Goal: Information Seeking & Learning: Learn about a topic

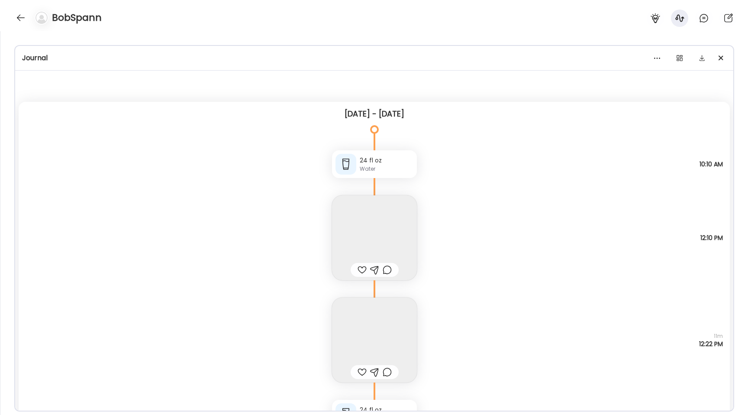
scroll to position [12652, 0]
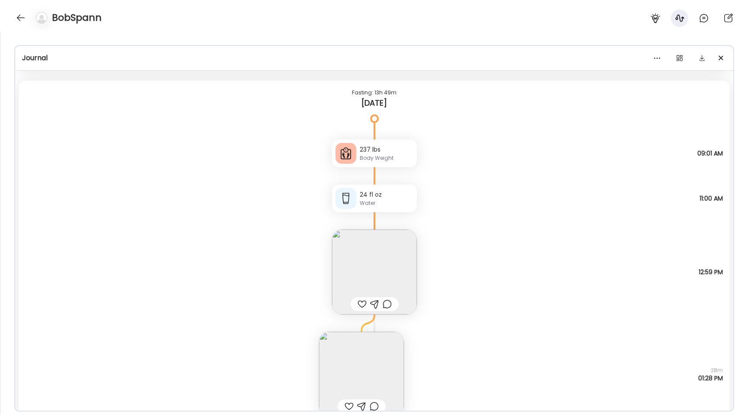
click at [8, 19] on div "BobSpann" at bounding box center [374, 15] width 748 height 31
click at [19, 19] on div at bounding box center [21, 18] width 14 height 14
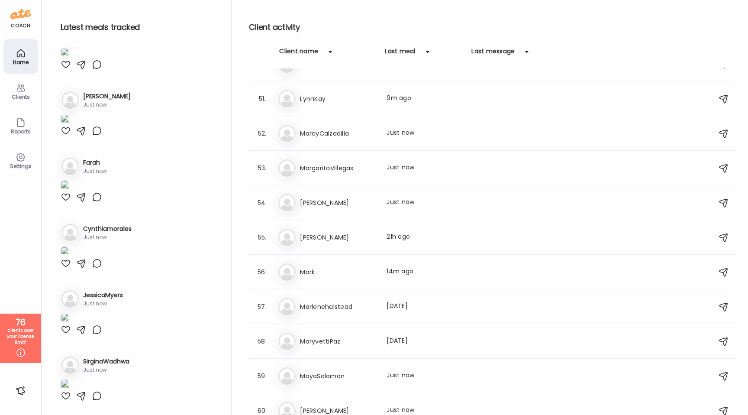
scroll to position [1644, 0]
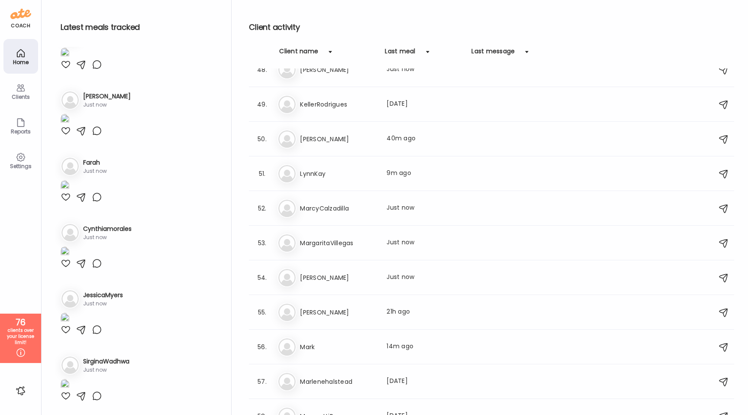
click at [331, 180] on div "Ly LynnKay Last meal: 9m ago" at bounding box center [492, 173] width 431 height 19
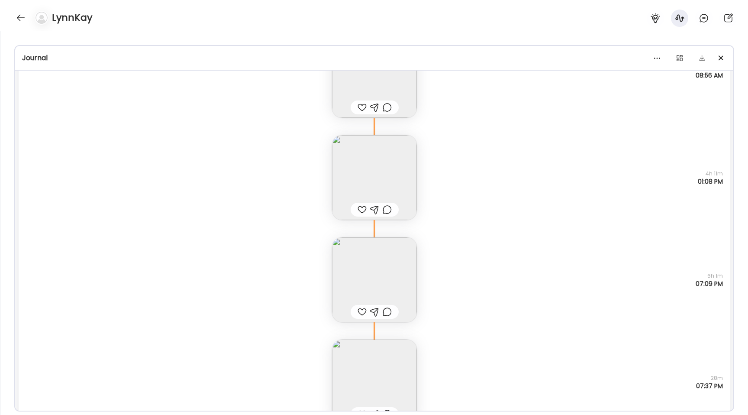
scroll to position [770, 0]
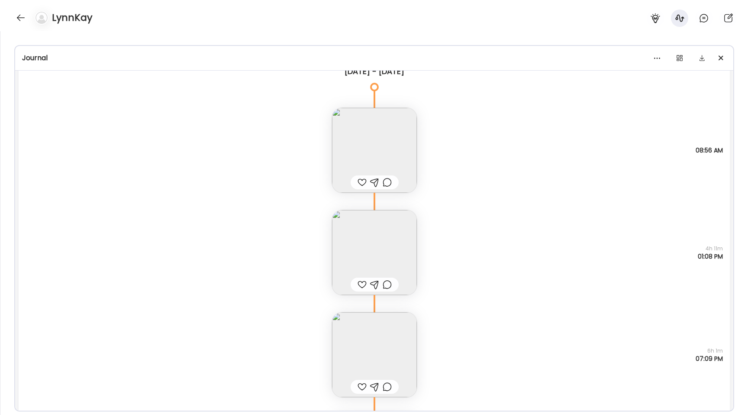
click at [352, 143] on img at bounding box center [374, 150] width 85 height 85
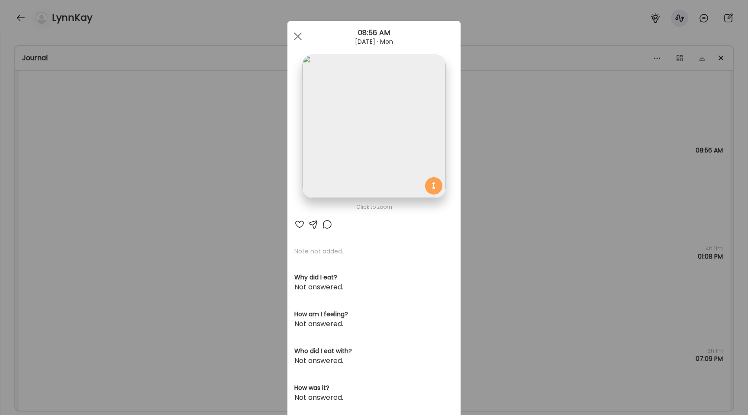
click at [352, 143] on img at bounding box center [373, 126] width 143 height 143
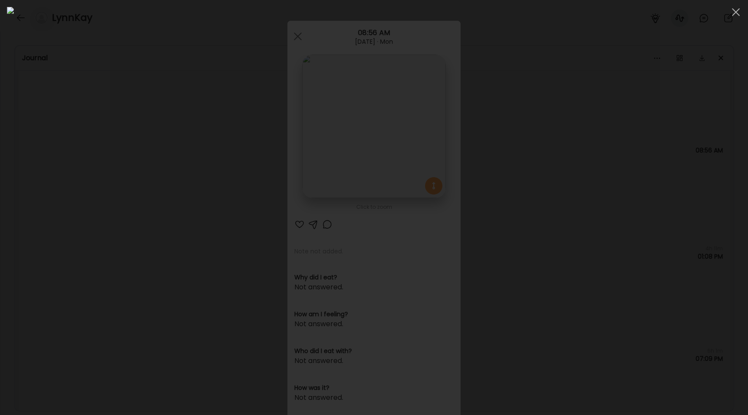
click at [75, 162] on div at bounding box center [374, 207] width 734 height 401
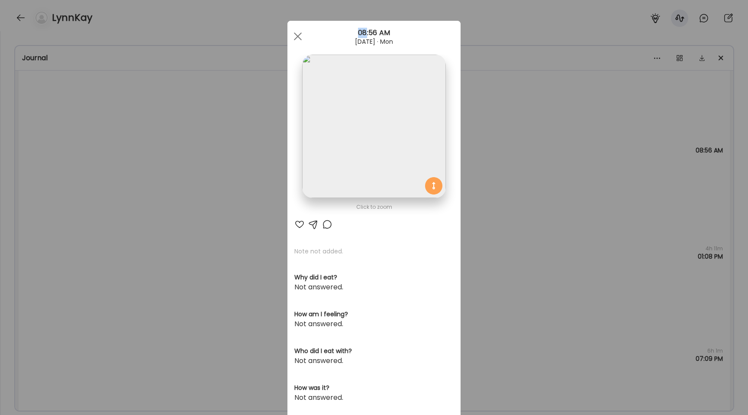
click at [75, 162] on div "Ate Coach Dashboard Wahoo! It’s official Take a moment to set up your Coach Pro…" at bounding box center [374, 207] width 748 height 415
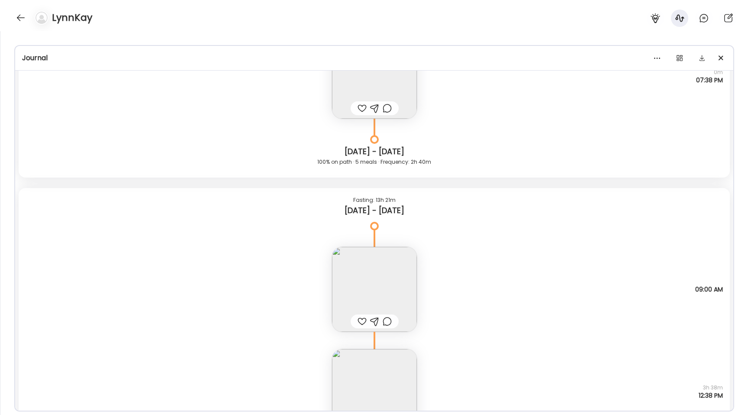
scroll to position [632, 0]
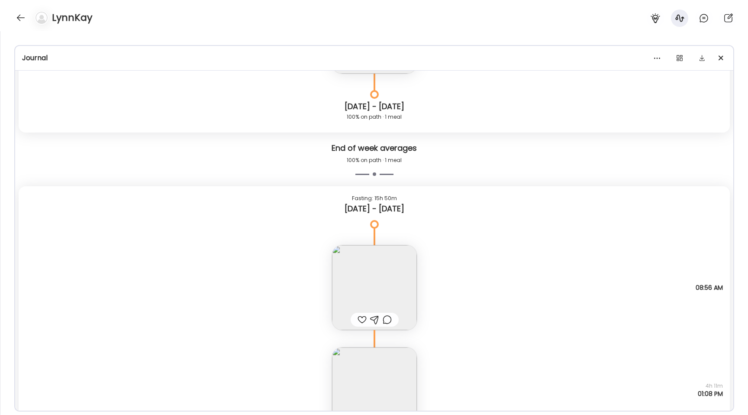
click at [366, 296] on img at bounding box center [374, 287] width 85 height 85
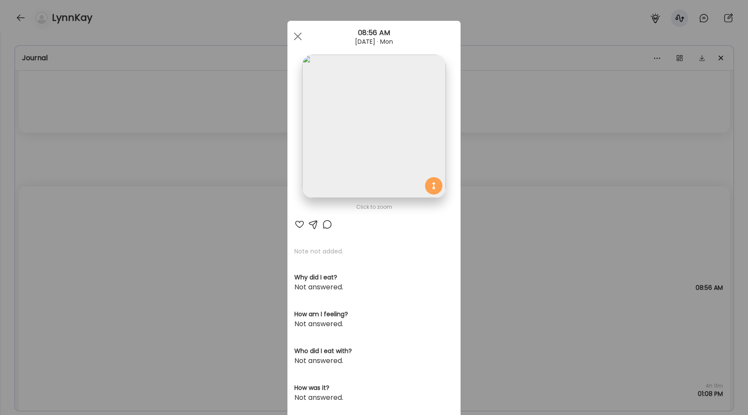
click at [365, 145] on img at bounding box center [373, 126] width 143 height 143
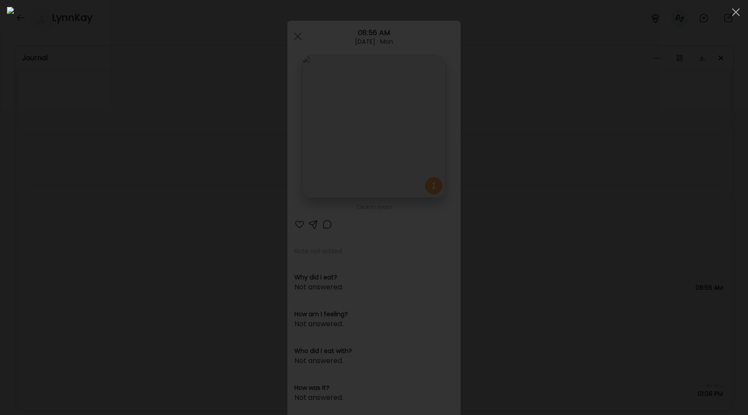
click at [113, 117] on div at bounding box center [374, 207] width 734 height 401
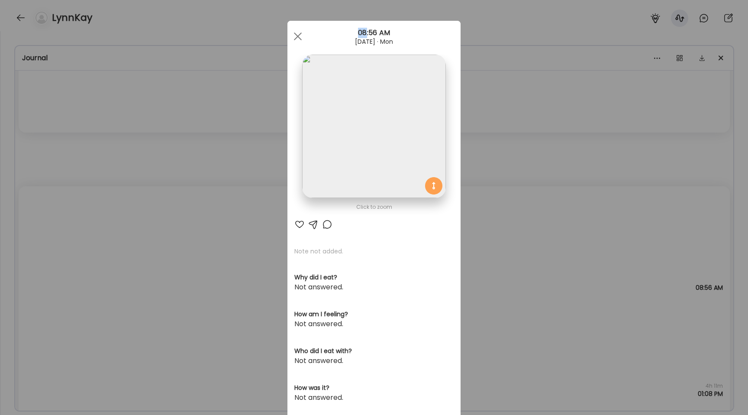
click at [113, 117] on div "Ate Coach Dashboard Wahoo! It’s official Take a moment to set up your Coach Pro…" at bounding box center [374, 207] width 748 height 415
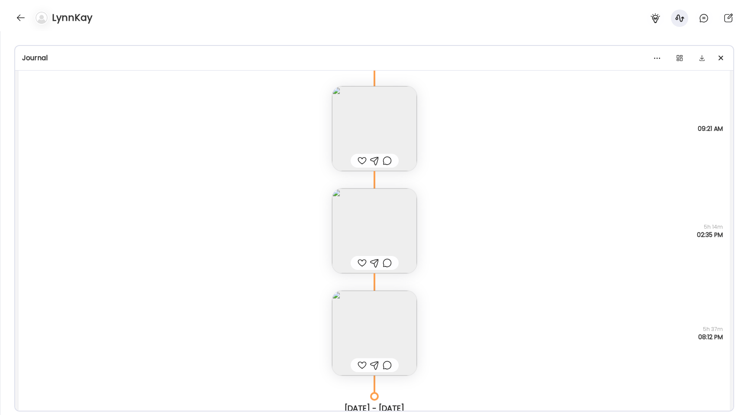
scroll to position [3766, 0]
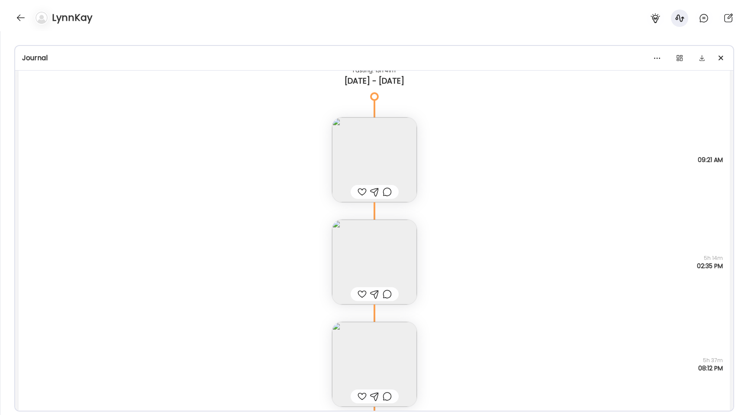
click at [392, 169] on img at bounding box center [374, 159] width 85 height 85
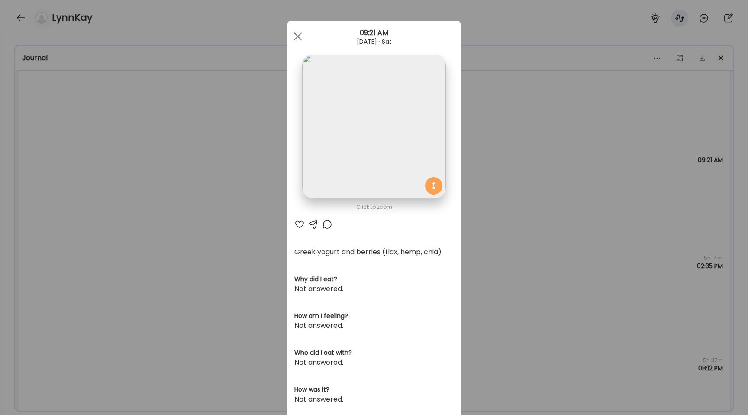
click at [246, 215] on div "Ate Coach Dashboard Wahoo! It’s official Take a moment to set up your Coach Pro…" at bounding box center [374, 207] width 748 height 415
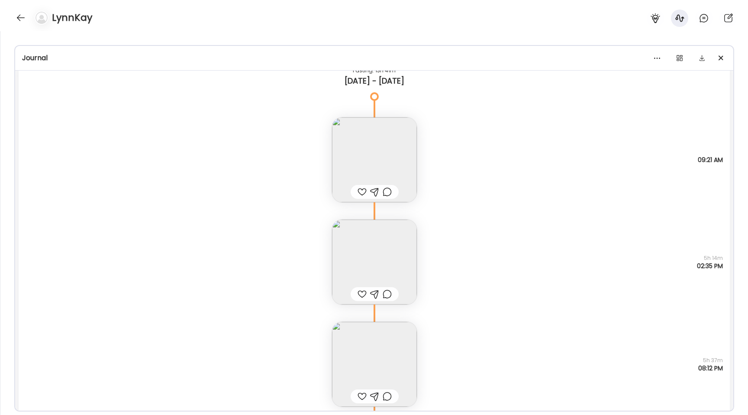
click at [246, 215] on div "Salad mixed with salmon and hummus. Crisp bread. Questions not answered 5h 14m …" at bounding box center [374, 253] width 711 height 102
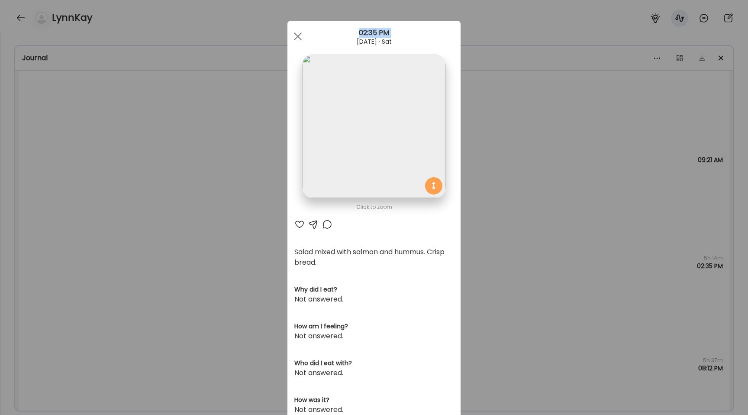
click at [246, 215] on div "Ate Coach Dashboard Wahoo! It’s official Take a moment to set up your Coach Pro…" at bounding box center [374, 207] width 748 height 415
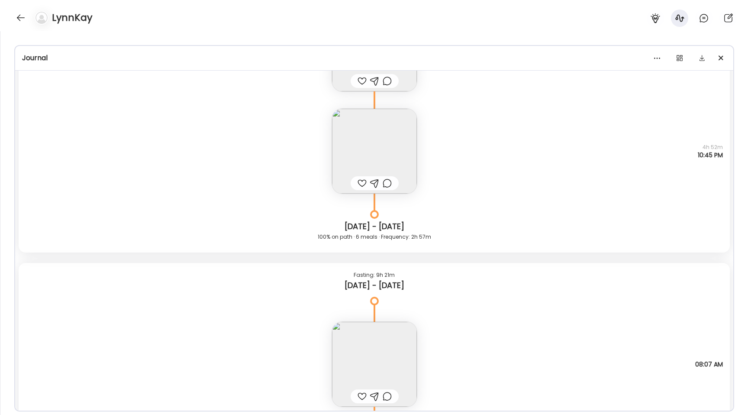
scroll to position [2332, 0]
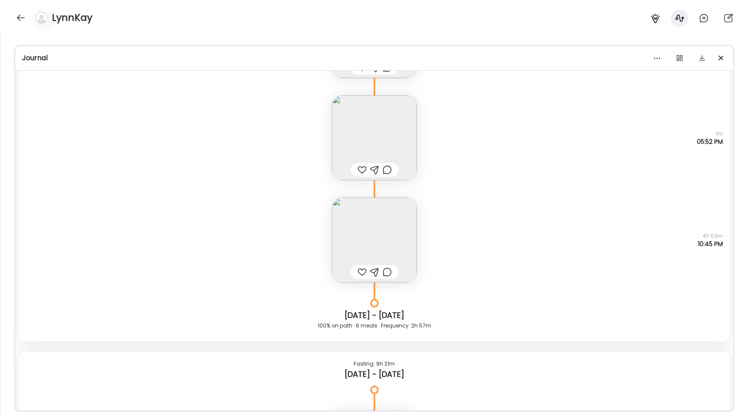
click at [353, 235] on img at bounding box center [374, 239] width 85 height 85
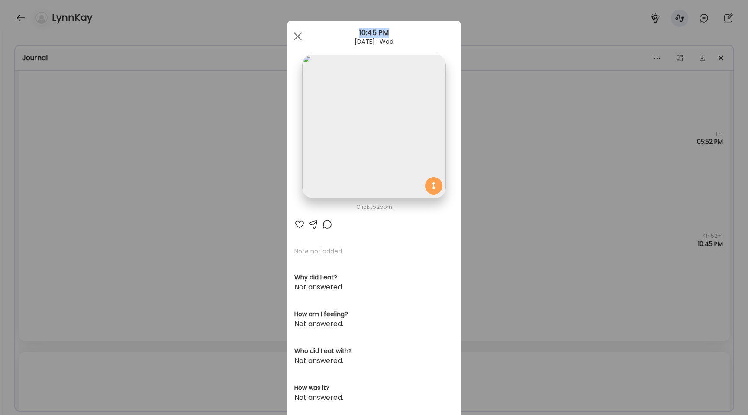
click at [351, 150] on img at bounding box center [373, 126] width 143 height 143
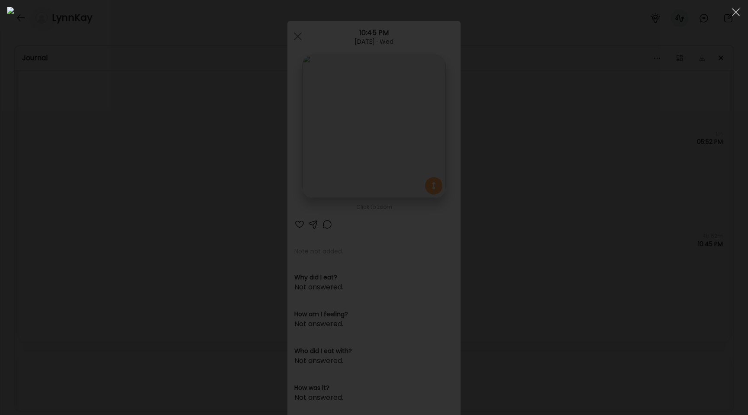
click at [123, 197] on div at bounding box center [374, 207] width 734 height 401
click at [123, 197] on div "Ate Coach Dashboard Wahoo! It’s official Take a moment to set up your Coach Pro…" at bounding box center [374, 207] width 748 height 415
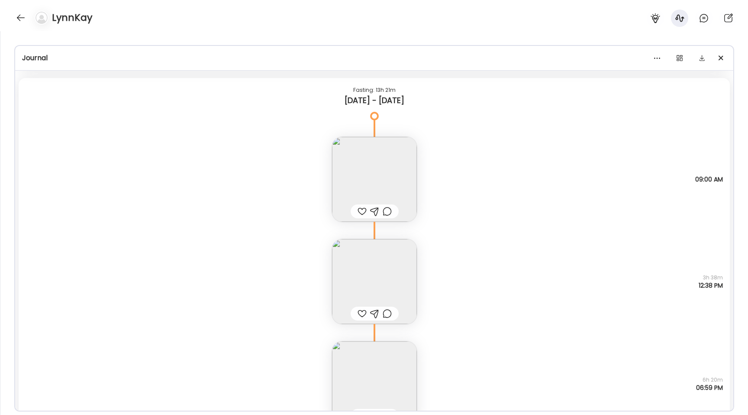
scroll to position [1371, 0]
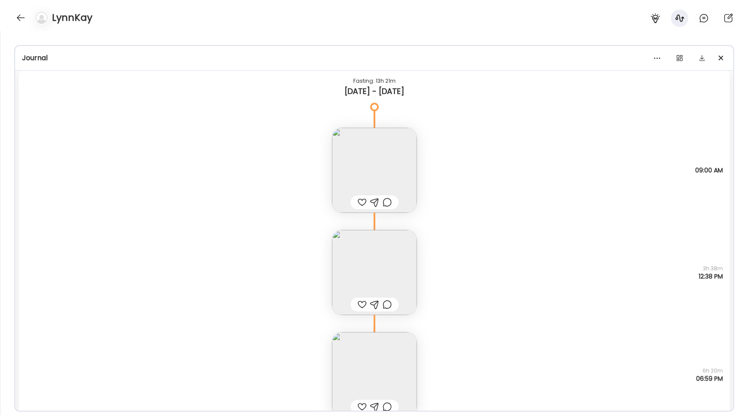
click at [345, 273] on img at bounding box center [374, 272] width 85 height 85
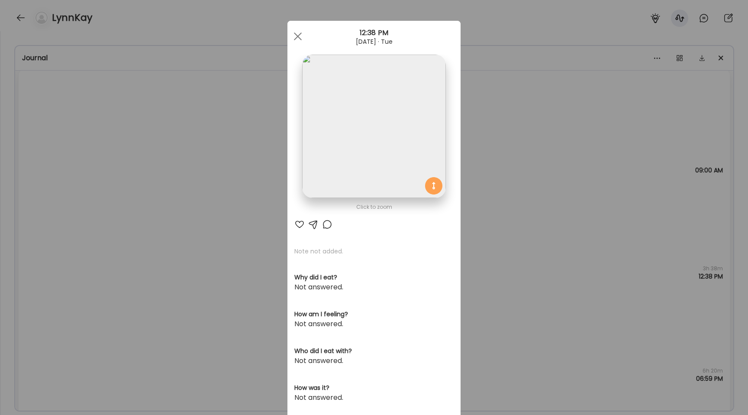
click at [346, 155] on img at bounding box center [373, 126] width 143 height 143
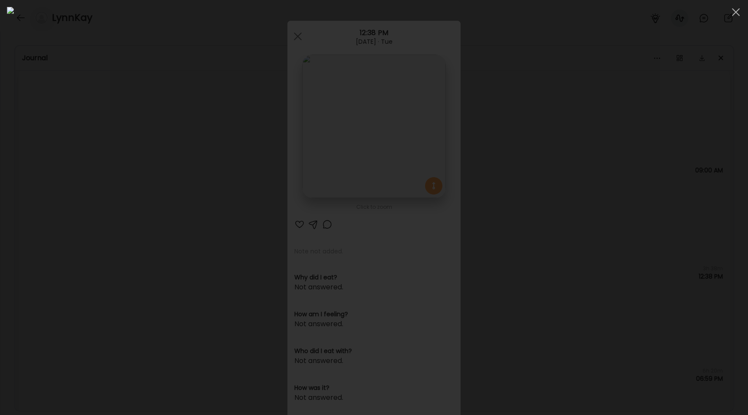
click at [77, 110] on div at bounding box center [374, 207] width 734 height 401
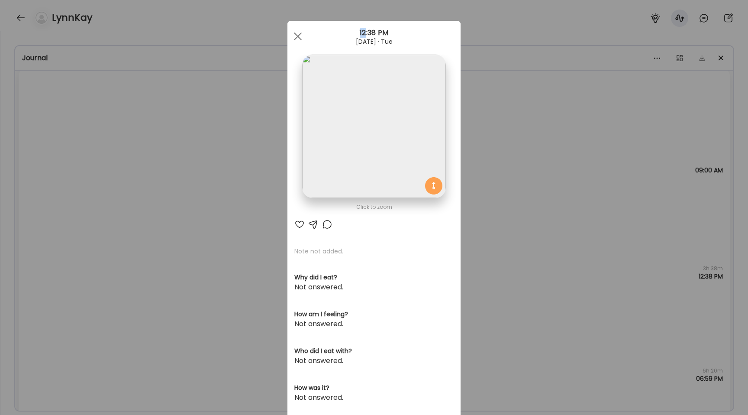
click at [77, 110] on div "Ate Coach Dashboard Wahoo! It’s official Take a moment to set up your Coach Pro…" at bounding box center [374, 207] width 748 height 415
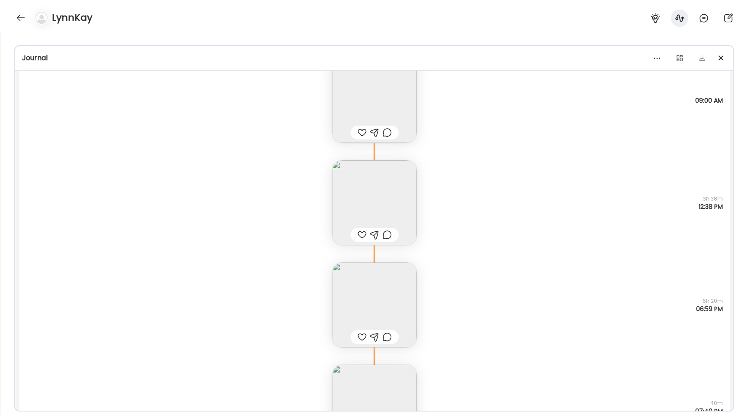
scroll to position [1411, 0]
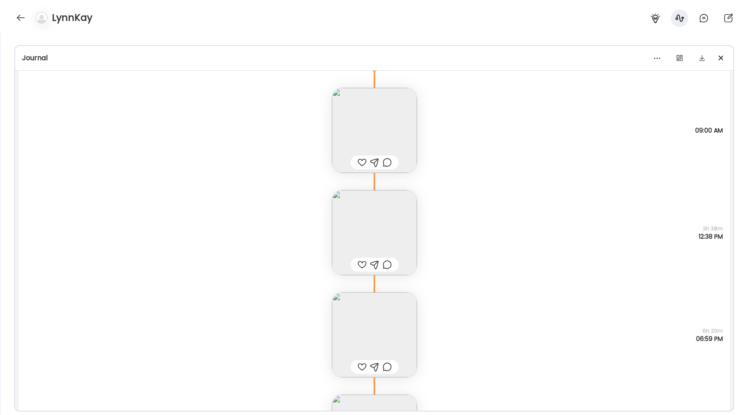
click at [370, 223] on img at bounding box center [374, 232] width 85 height 85
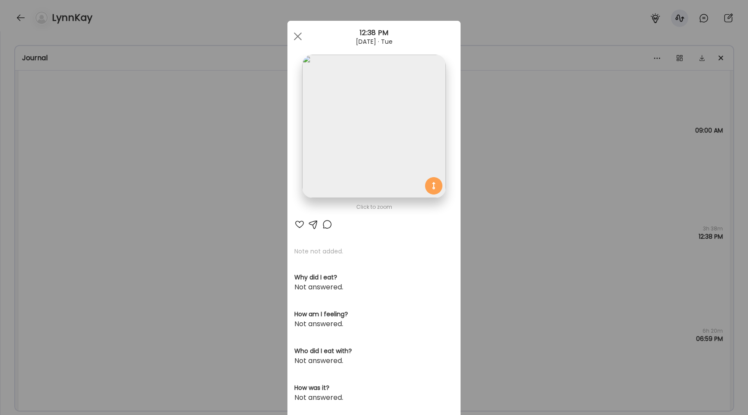
click at [344, 156] on img at bounding box center [373, 126] width 143 height 143
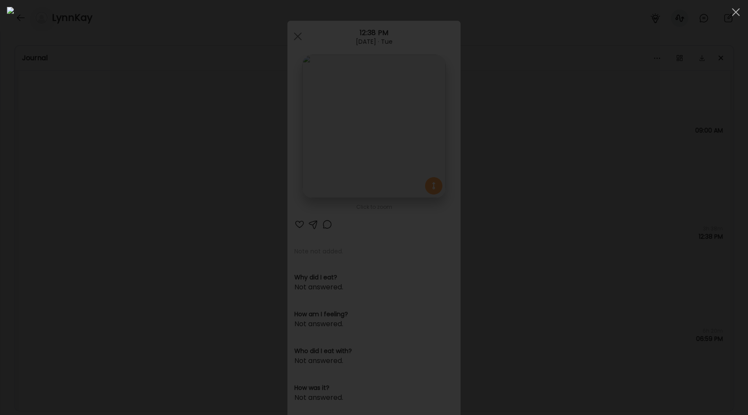
click at [112, 199] on div at bounding box center [374, 207] width 734 height 401
click at [112, 199] on div "Ate Coach Dashboard Wahoo! It’s official Take a moment to set up your Coach Pro…" at bounding box center [374, 207] width 748 height 415
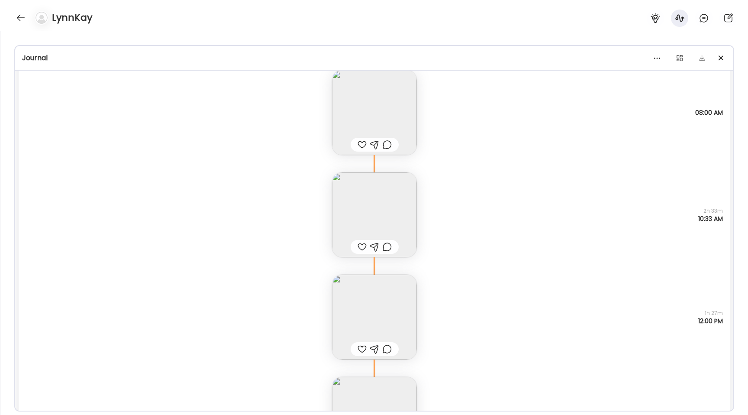
scroll to position [1940, 0]
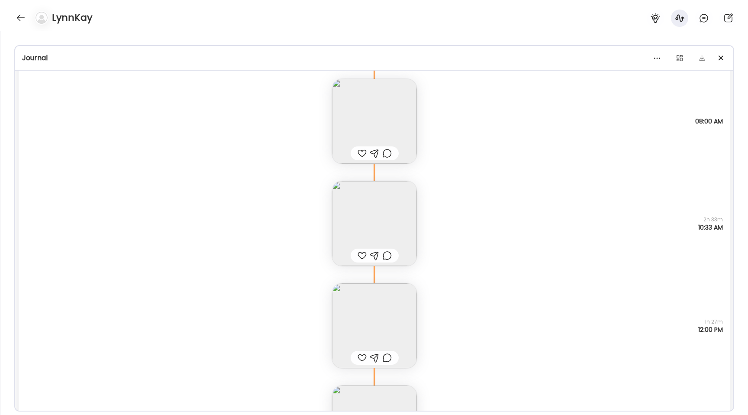
click at [364, 230] on img at bounding box center [374, 223] width 85 height 85
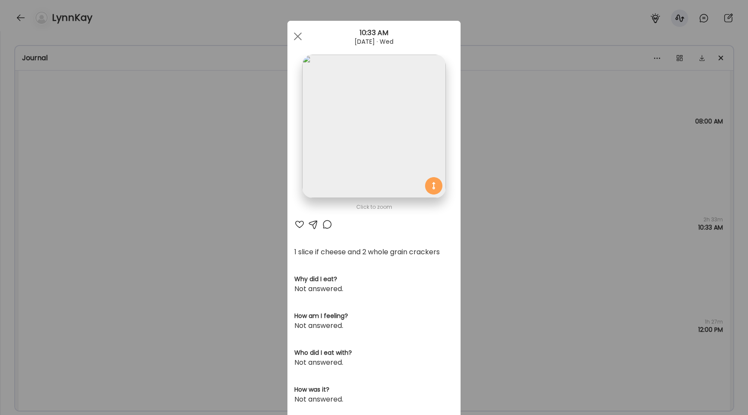
click at [236, 157] on div "Ate Coach Dashboard Wahoo! It’s official Take a moment to set up your Coach Pro…" at bounding box center [374, 207] width 748 height 415
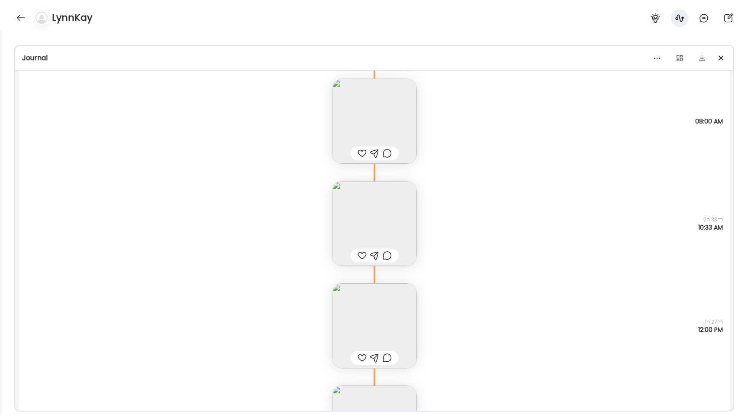
click at [236, 157] on div "Almond butter and small apple Questions not answered 08:00 AM" at bounding box center [374, 112] width 711 height 102
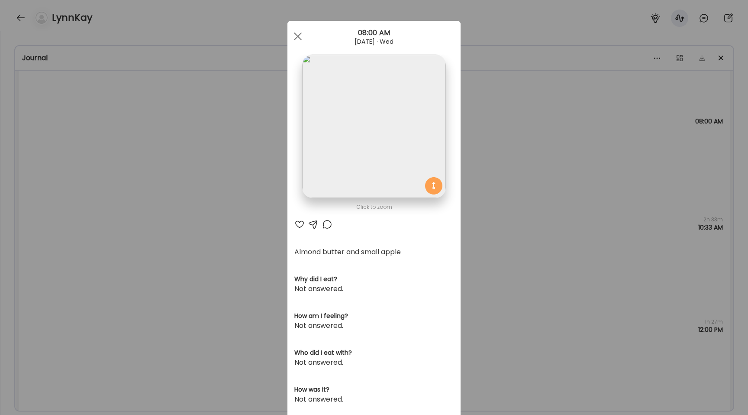
click at [236, 157] on div "Ate Coach Dashboard Wahoo! It’s official Take a moment to set up your Coach Pro…" at bounding box center [374, 207] width 748 height 415
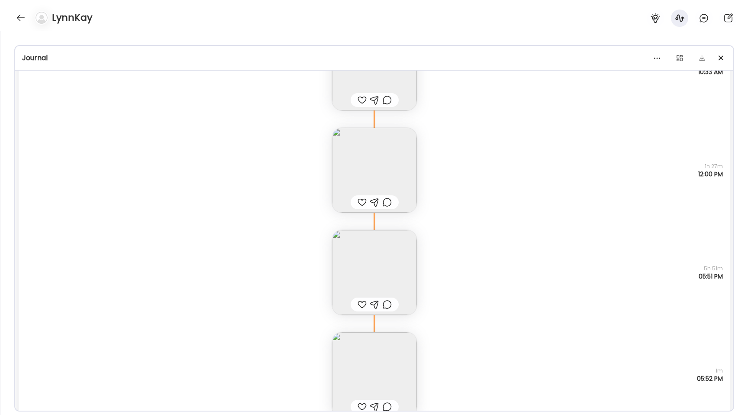
scroll to position [2155, 0]
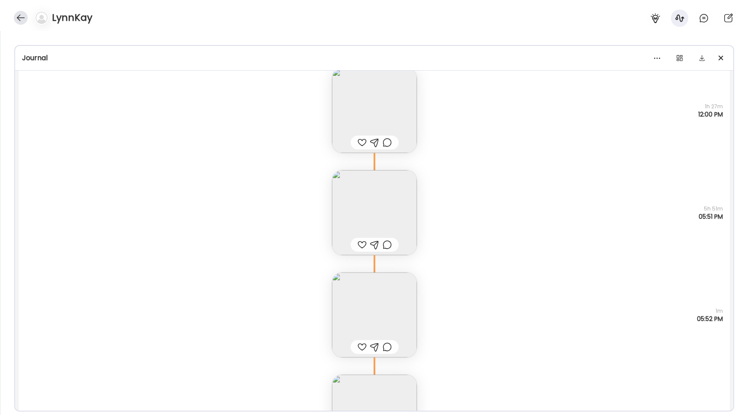
click at [23, 19] on div at bounding box center [21, 18] width 14 height 14
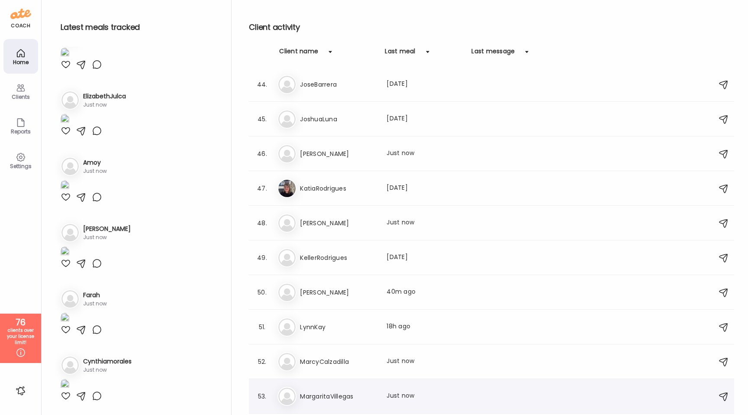
scroll to position [1408, 0]
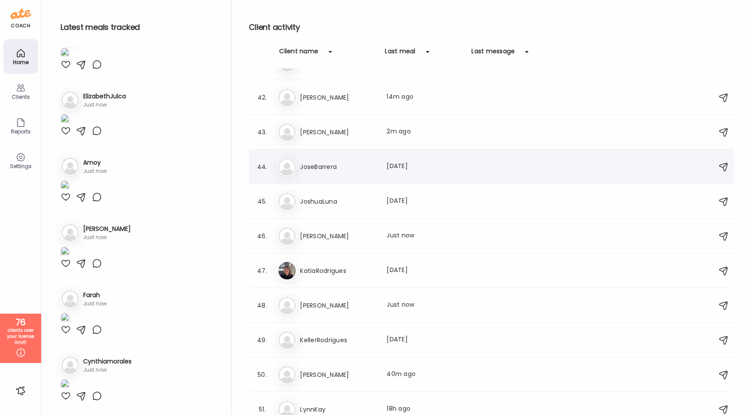
click at [350, 177] on div "44. Jo JoseBarrera Last meal: [DATE]" at bounding box center [491, 166] width 485 height 35
click at [347, 171] on h3 "JoseBarrera" at bounding box center [338, 166] width 76 height 10
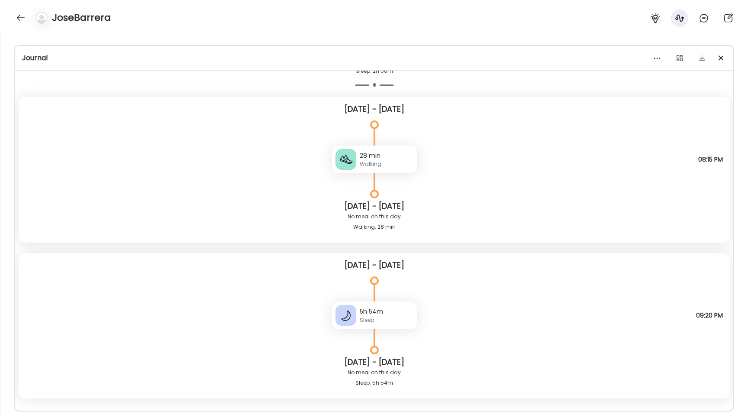
scroll to position [3665, 0]
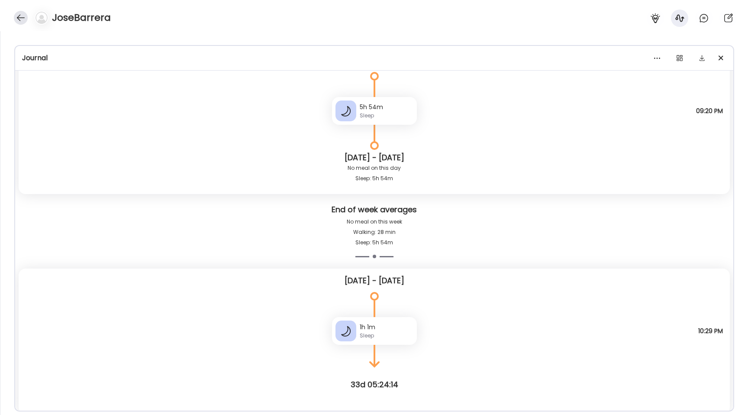
click at [16, 22] on div at bounding box center [21, 18] width 14 height 14
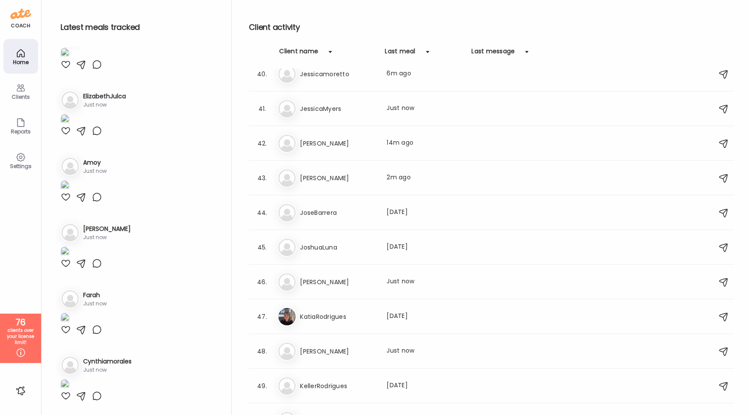
scroll to position [4428, 0]
click at [343, 317] on h3 "KatiaRodrigues" at bounding box center [338, 316] width 76 height 10
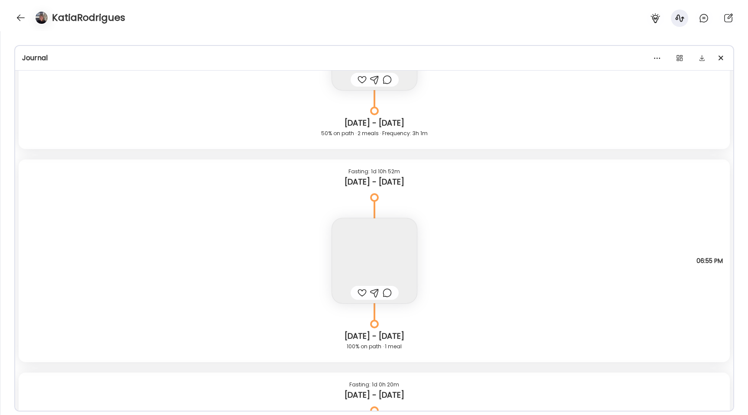
scroll to position [4323, 0]
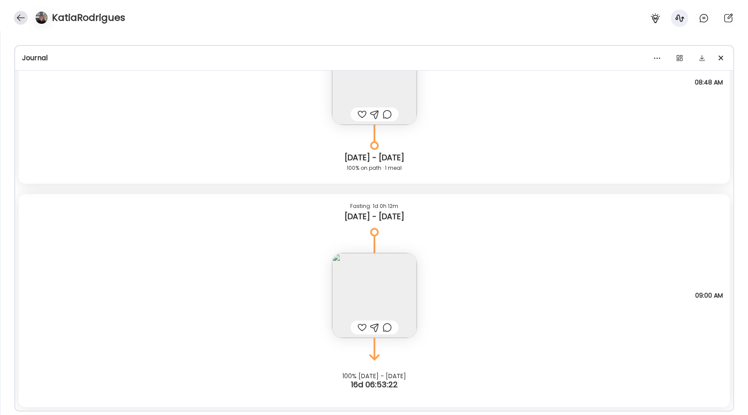
click at [18, 12] on div at bounding box center [21, 18] width 14 height 14
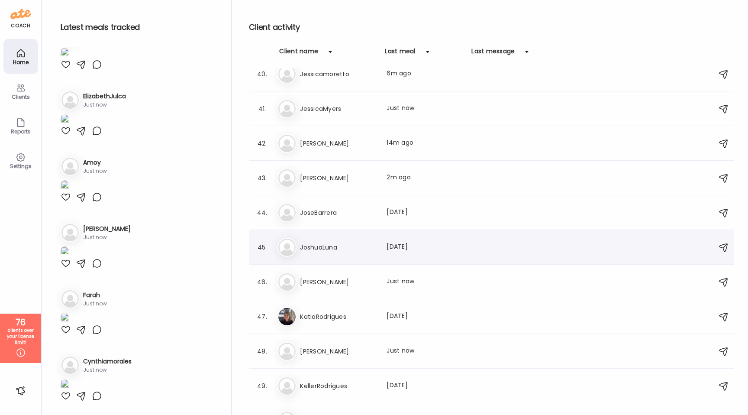
scroll to position [4428, 0]
click at [343, 151] on div "Jo [PERSON_NAME] Last meal: 14m ago" at bounding box center [492, 143] width 431 height 19
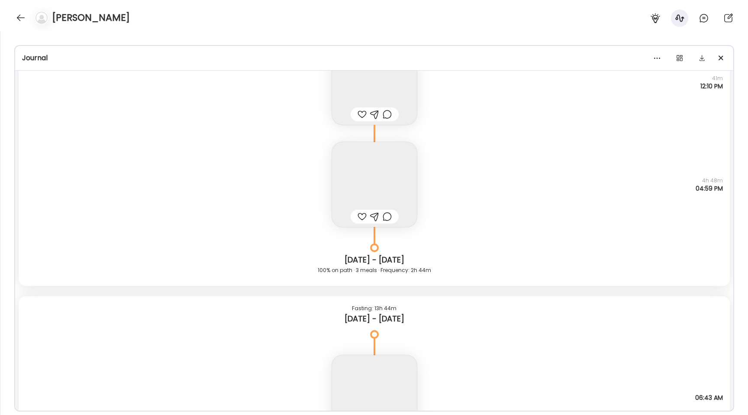
scroll to position [16607, 0]
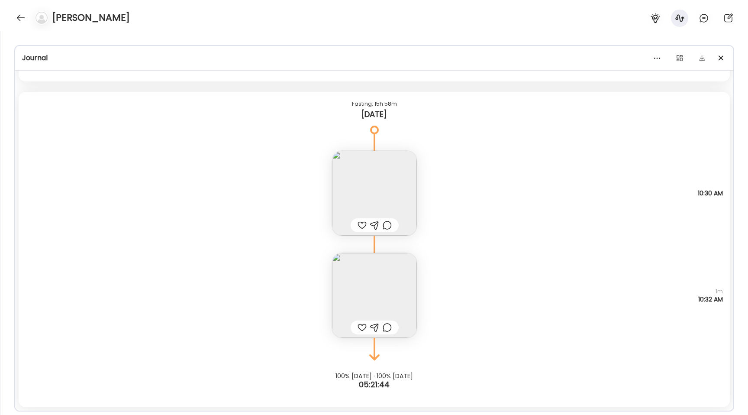
click at [371, 293] on img at bounding box center [374, 295] width 85 height 85
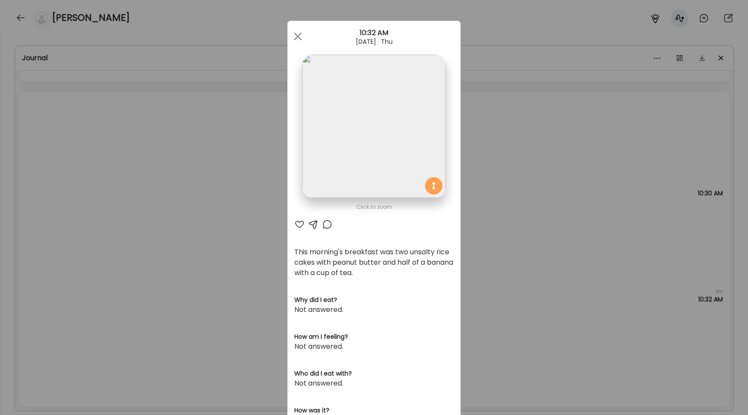
click at [230, 253] on div "Ate Coach Dashboard Wahoo! It’s official Take a moment to set up your Coach Pro…" at bounding box center [374, 207] width 748 height 415
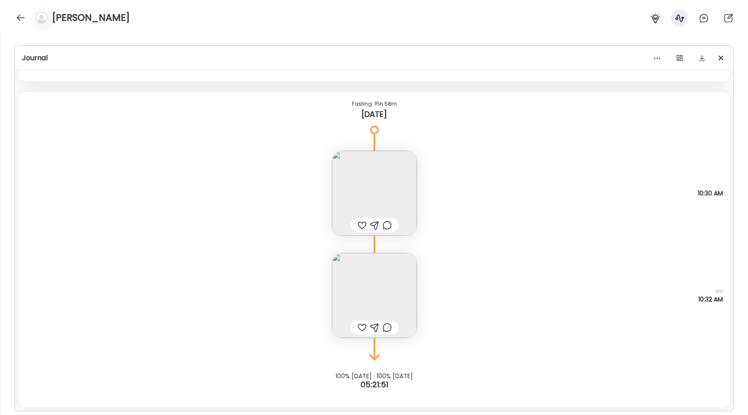
click at [381, 188] on img at bounding box center [374, 193] width 85 height 85
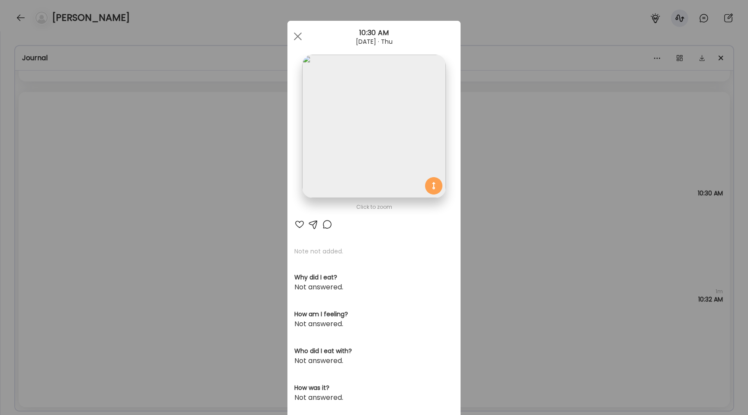
click at [364, 114] on img at bounding box center [373, 126] width 143 height 143
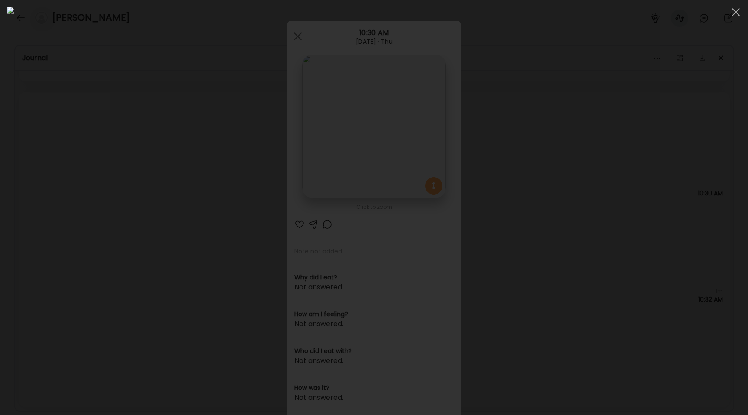
click at [166, 147] on div at bounding box center [374, 207] width 734 height 401
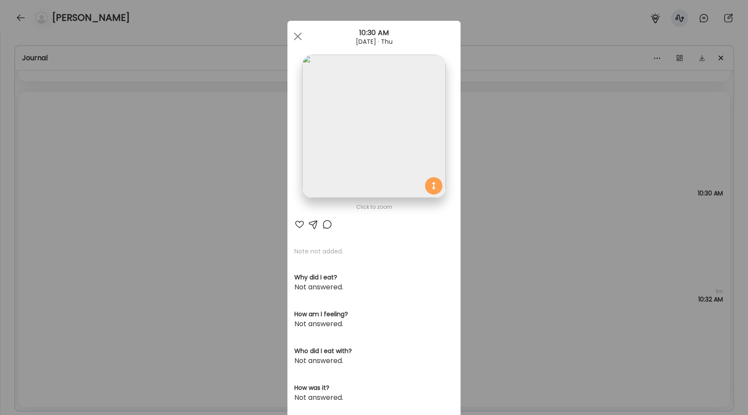
click at [166, 147] on div "Ate Coach Dashboard Wahoo! It’s official Take a moment to set up your Coach Pro…" at bounding box center [374, 207] width 748 height 415
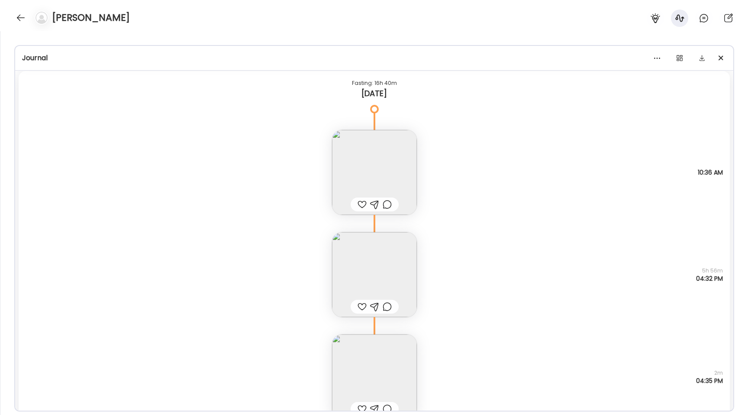
scroll to position [16041, 0]
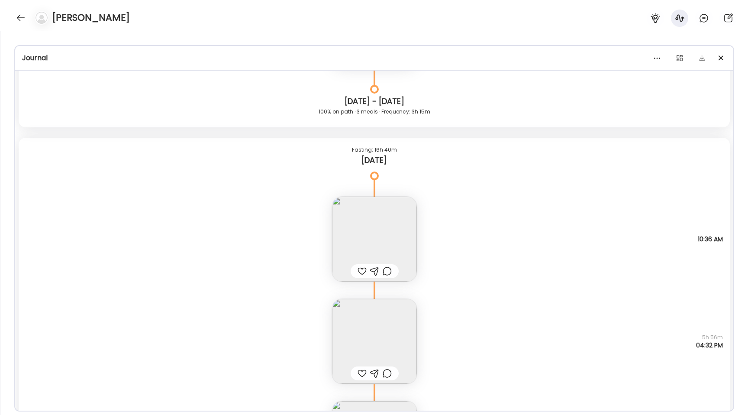
click at [357, 312] on img at bounding box center [374, 341] width 85 height 85
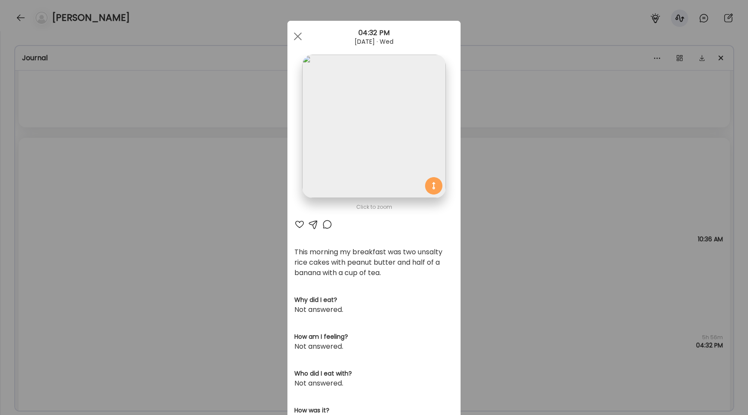
click at [287, 220] on div "Click to zoom AteMate AI This morning my breakfast was two unsalty rice cakes w…" at bounding box center [373, 287] width 173 height 532
click at [275, 235] on div "Ate Coach Dashboard Wahoo! It’s official Take a moment to set up your Coach Pro…" at bounding box center [374, 207] width 748 height 415
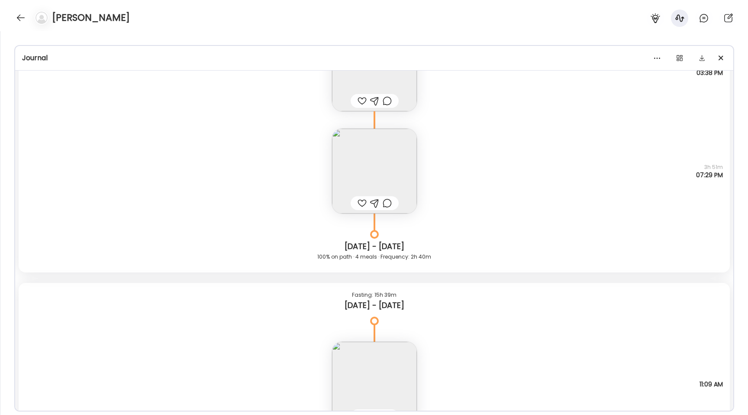
scroll to position [14320, 0]
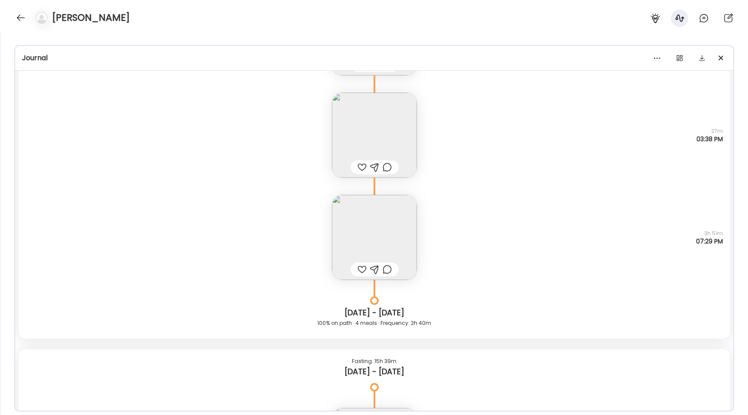
click at [376, 234] on img at bounding box center [374, 237] width 85 height 85
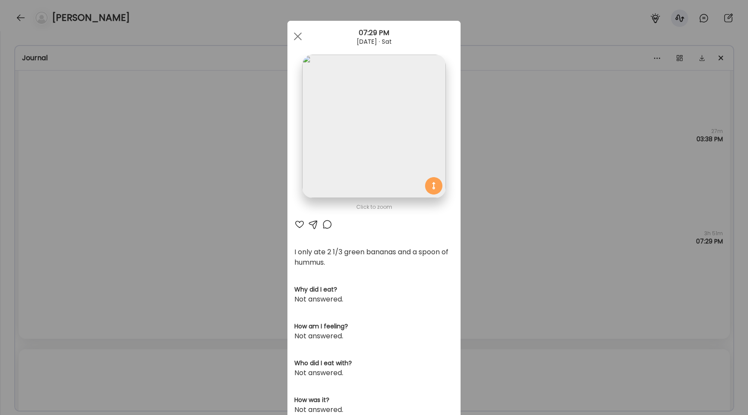
click at [356, 146] on img at bounding box center [373, 126] width 143 height 143
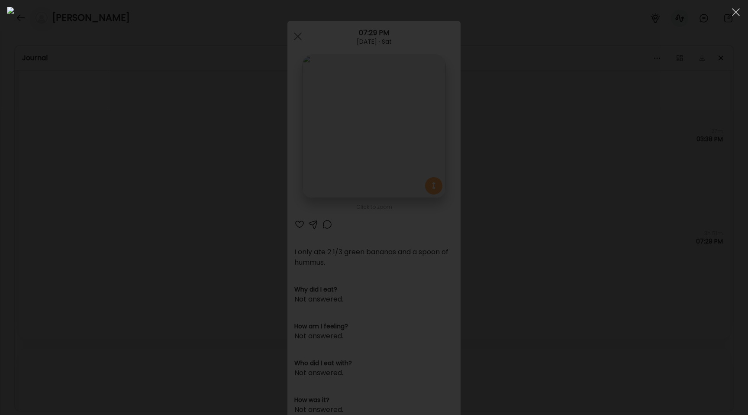
click at [158, 181] on div at bounding box center [374, 207] width 734 height 401
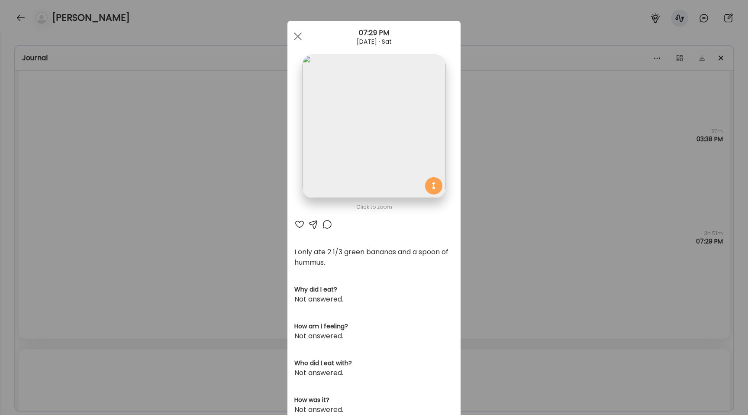
click at [158, 181] on div "Ate Coach Dashboard Wahoo! It’s official Take a moment to set up your Coach Pro…" at bounding box center [374, 207] width 748 height 415
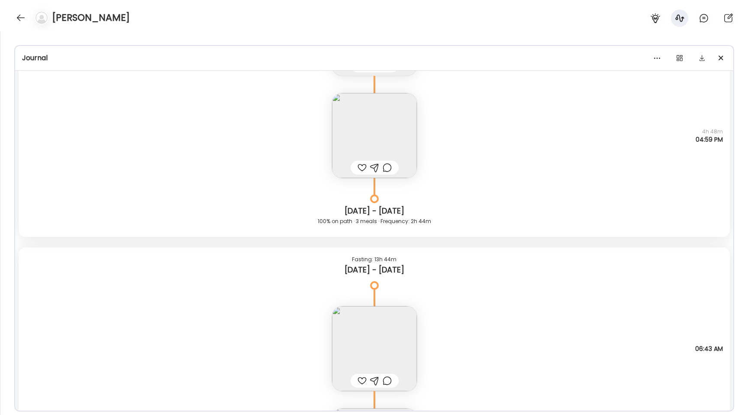
scroll to position [2986, 0]
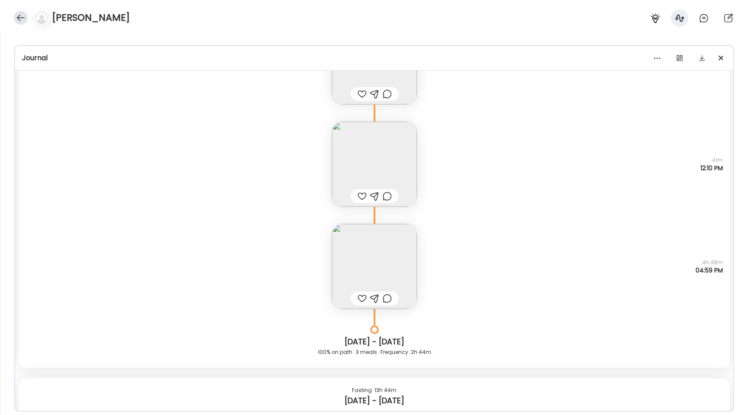
click at [16, 17] on div at bounding box center [21, 18] width 14 height 14
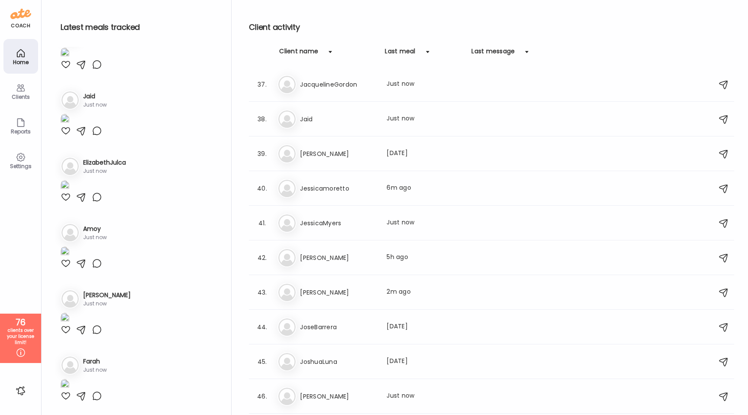
scroll to position [1215, 0]
click at [352, 286] on h3 "[PERSON_NAME]" at bounding box center [338, 291] width 76 height 10
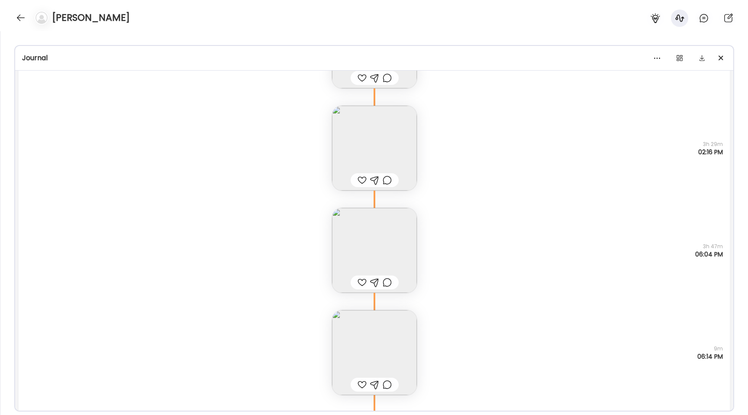
scroll to position [1854, 0]
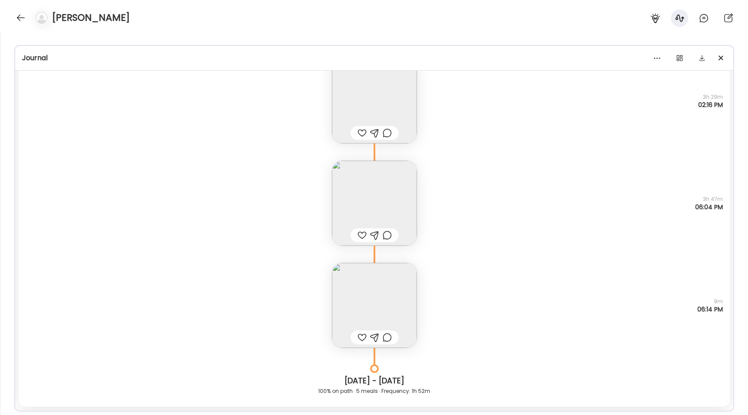
click at [363, 307] on img at bounding box center [374, 305] width 85 height 85
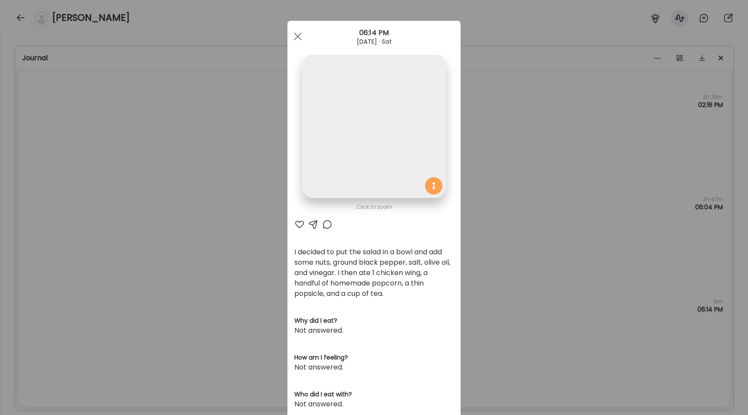
click at [347, 174] on img at bounding box center [373, 126] width 143 height 143
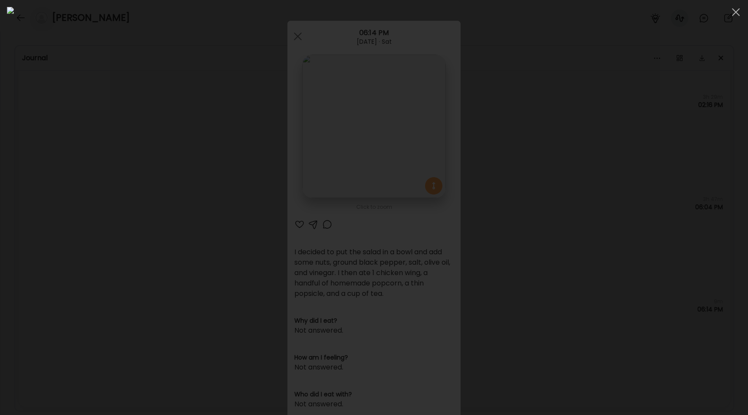
click at [120, 202] on div at bounding box center [374, 207] width 734 height 401
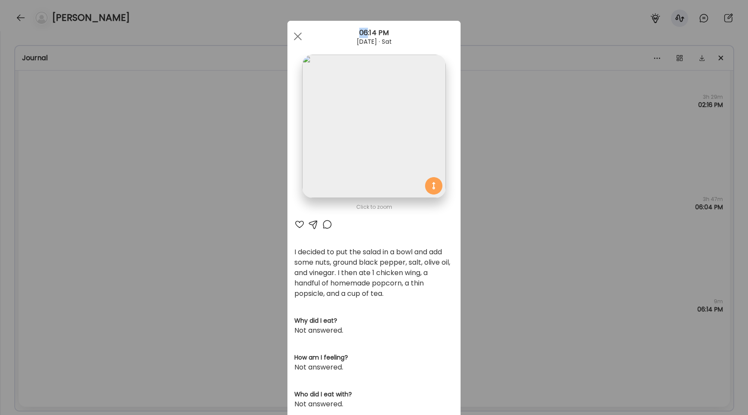
click at [120, 202] on div "Ate Coach Dashboard Wahoo! It’s official Take a moment to set up your Coach Pro…" at bounding box center [374, 207] width 748 height 415
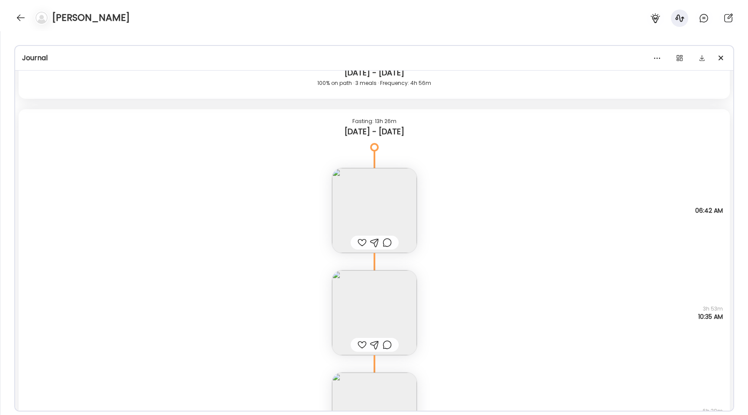
scroll to position [8500, 0]
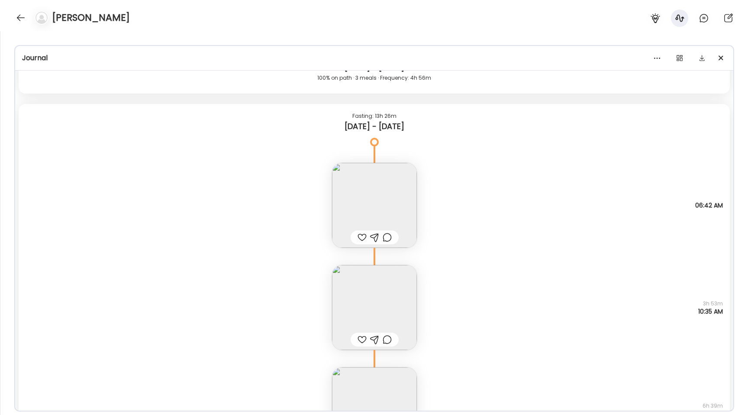
click at [326, 200] on div "Note not added Questions not answered 06:42 AM" at bounding box center [374, 196] width 711 height 102
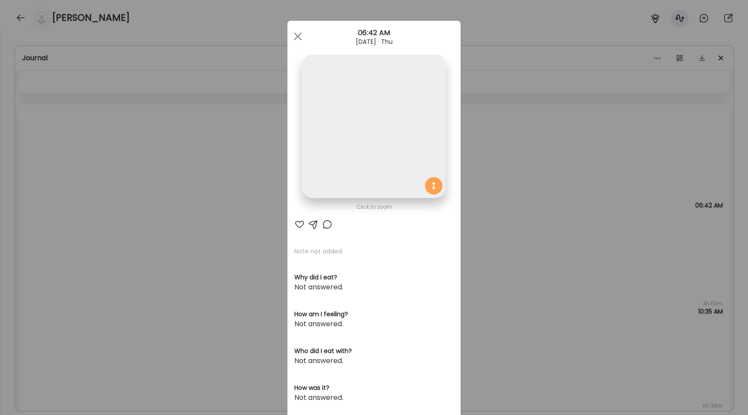
click at [351, 163] on img at bounding box center [373, 126] width 143 height 143
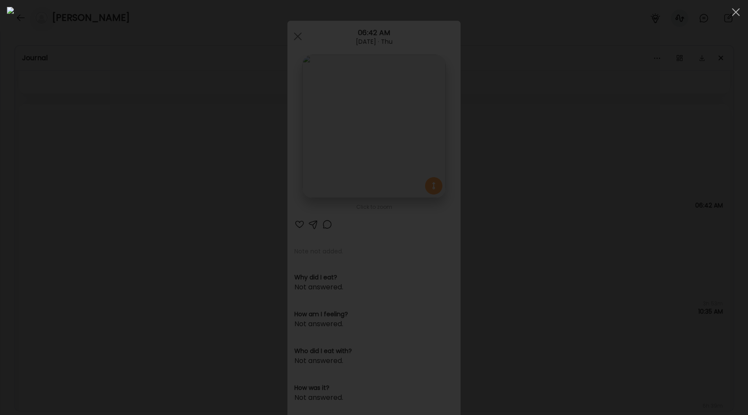
click at [158, 192] on div at bounding box center [374, 207] width 734 height 401
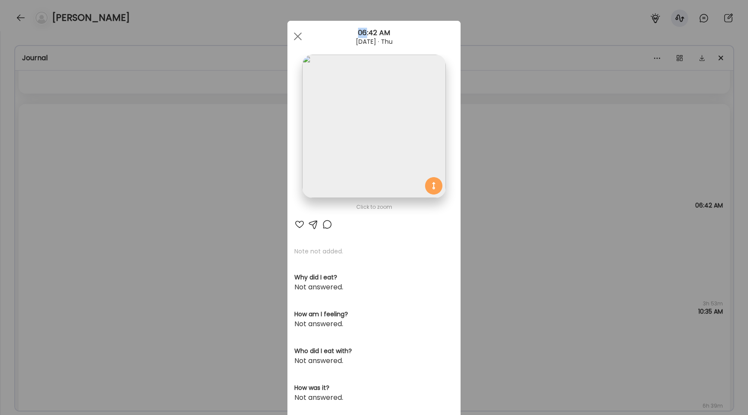
click at [158, 192] on div "Ate Coach Dashboard Wahoo! It’s official Take a moment to set up your Coach Pro…" at bounding box center [374, 207] width 748 height 415
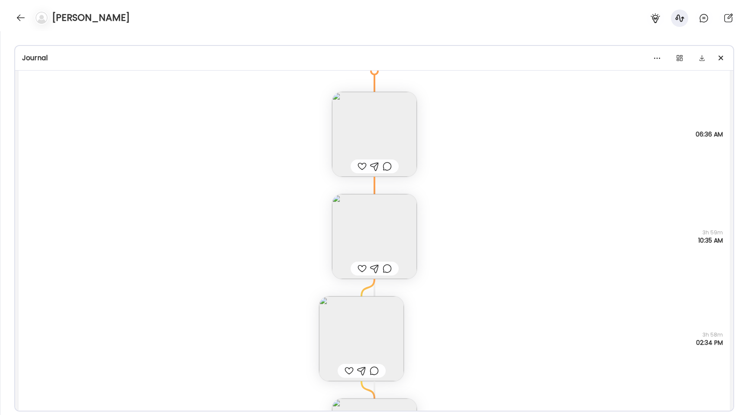
scroll to position [9057, 0]
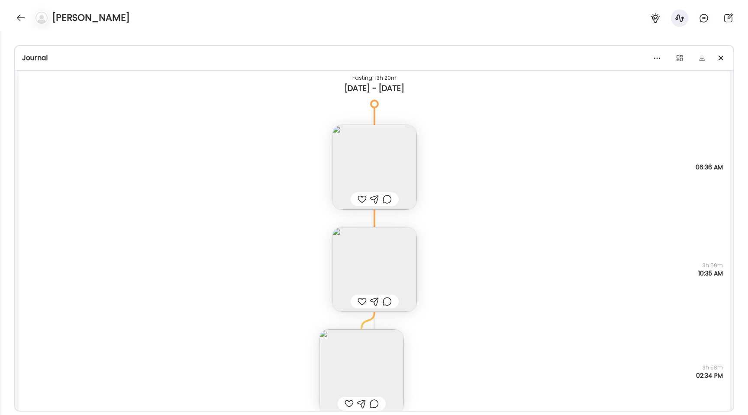
click at [394, 162] on img at bounding box center [374, 167] width 85 height 85
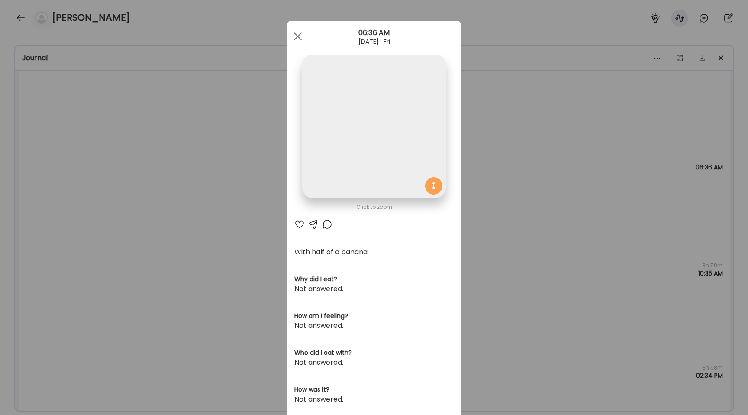
click at [376, 120] on img at bounding box center [373, 126] width 143 height 143
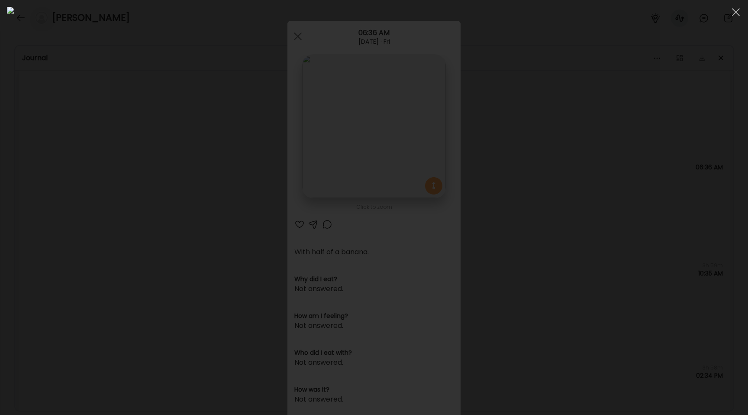
click at [68, 142] on div at bounding box center [374, 207] width 734 height 401
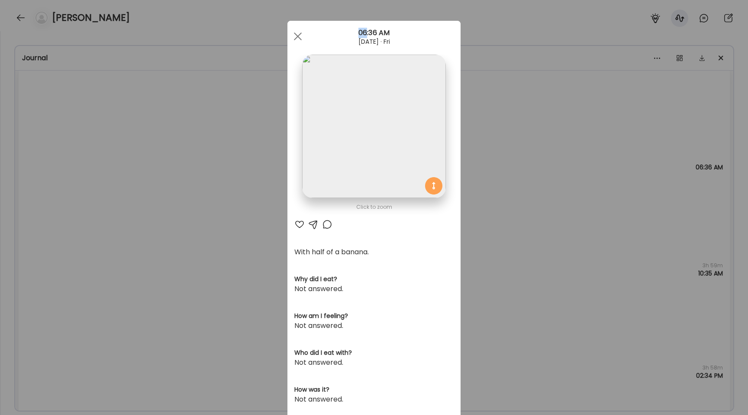
click at [68, 142] on div "Ate Coach Dashboard Wahoo! It’s official Take a moment to set up your Coach Pro…" at bounding box center [374, 207] width 748 height 415
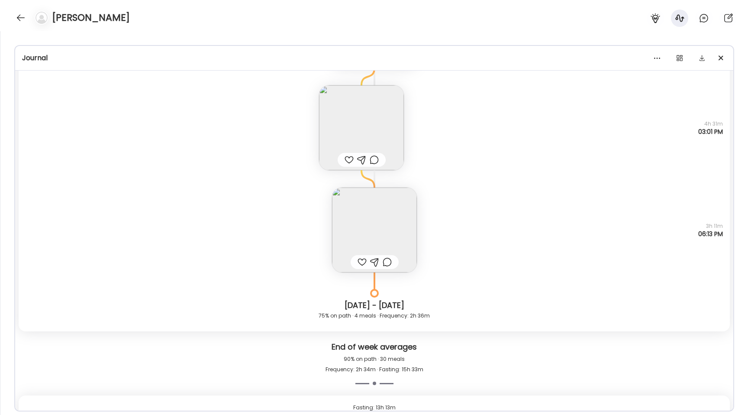
scroll to position [6415, 0]
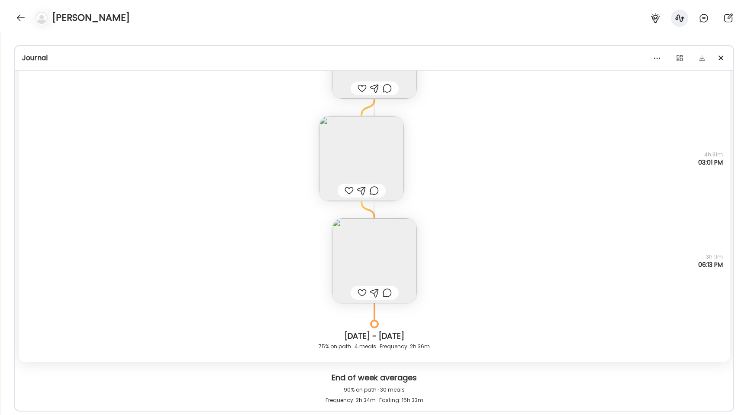
click at [370, 250] on img at bounding box center [374, 260] width 85 height 85
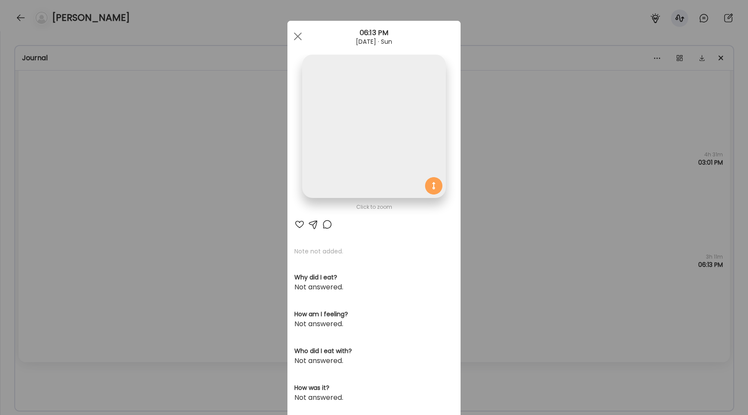
click at [361, 156] on img at bounding box center [373, 126] width 143 height 143
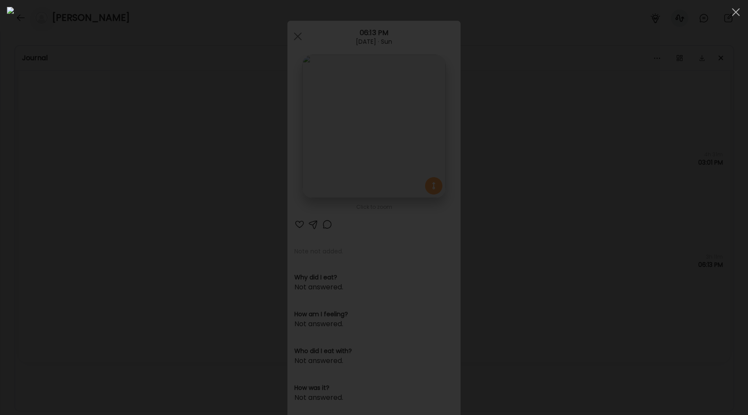
click at [155, 193] on div at bounding box center [374, 207] width 734 height 401
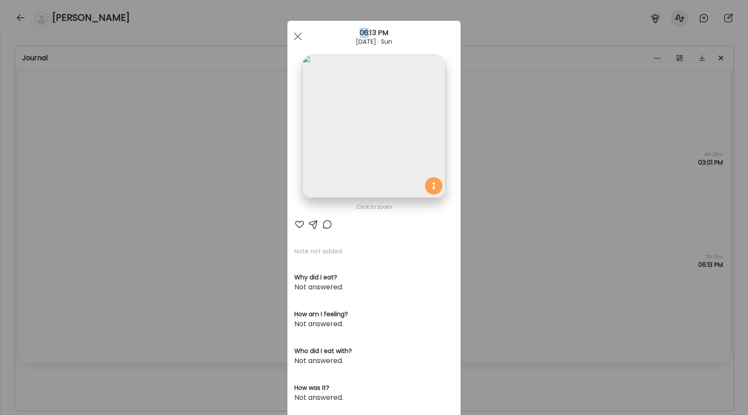
click at [155, 193] on div "Ate Coach Dashboard Wahoo! It’s official Take a moment to set up your Coach Pro…" at bounding box center [374, 207] width 748 height 415
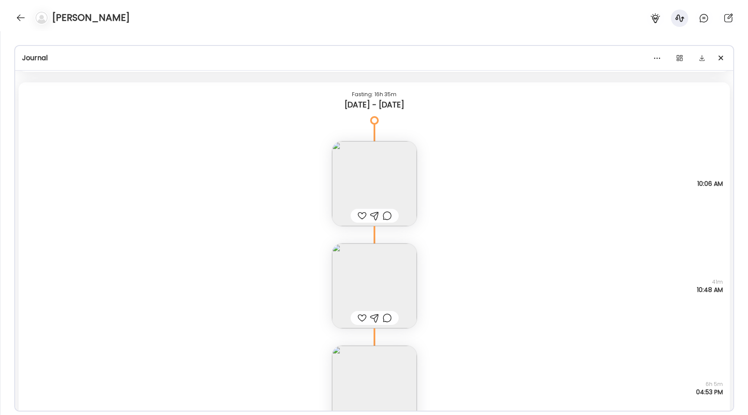
scroll to position [5540, 0]
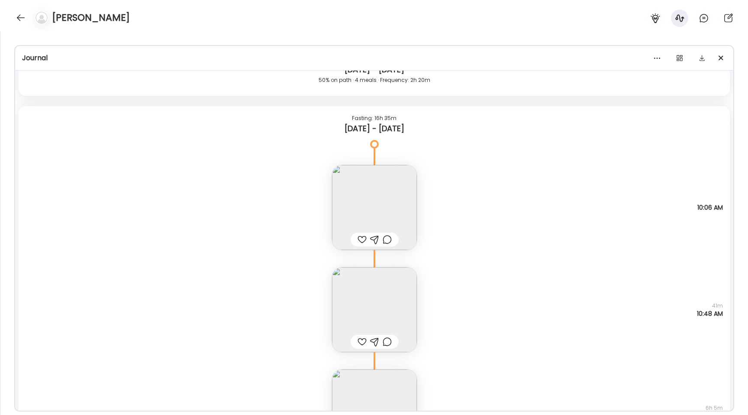
click at [369, 221] on img at bounding box center [374, 207] width 85 height 85
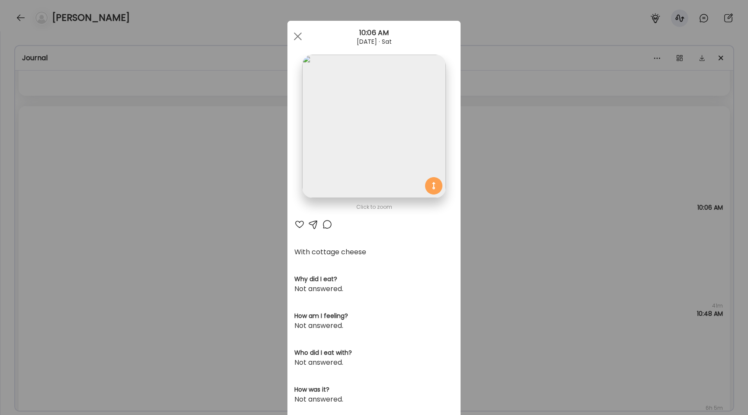
click at [364, 148] on img at bounding box center [373, 126] width 143 height 143
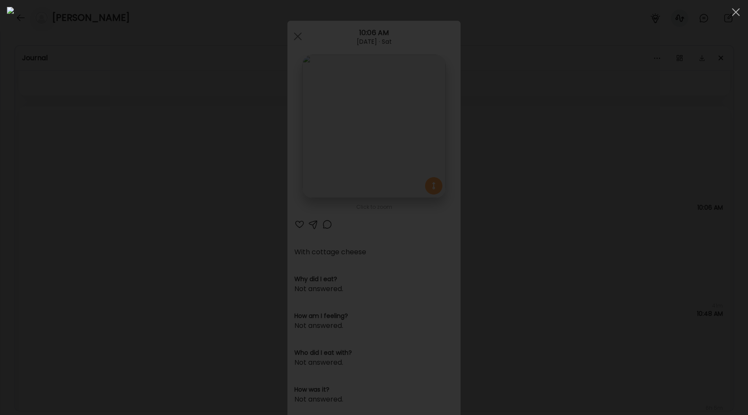
click at [88, 220] on div at bounding box center [374, 207] width 734 height 401
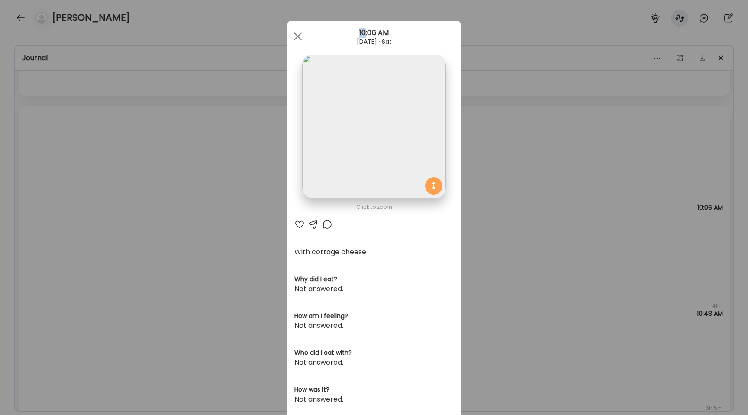
click at [88, 220] on div "Ate Coach Dashboard Wahoo! It’s official Take a moment to set up your Coach Pro…" at bounding box center [374, 207] width 748 height 415
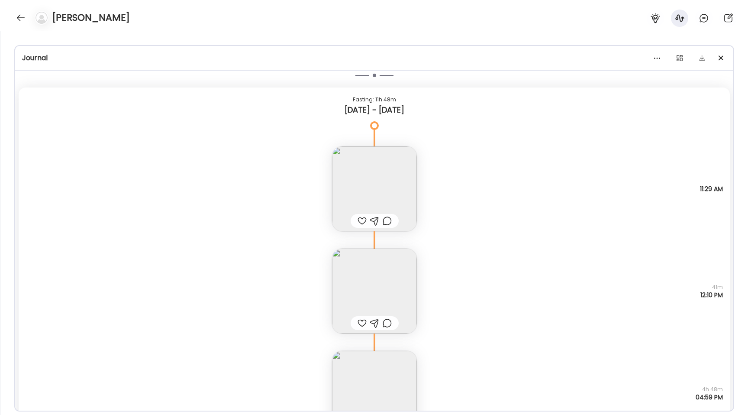
scroll to position [2722, 0]
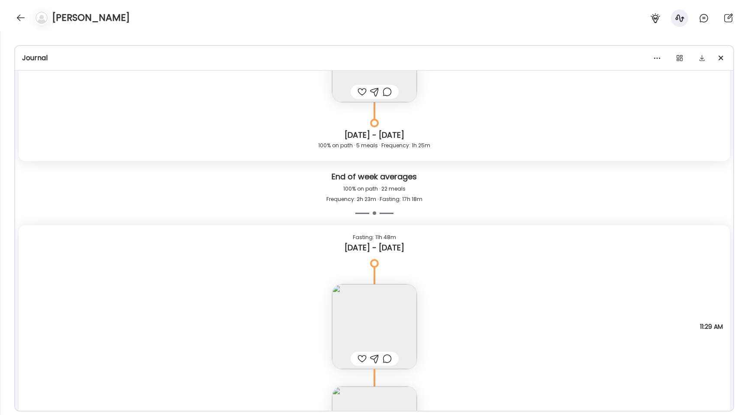
click at [349, 315] on img at bounding box center [374, 326] width 85 height 85
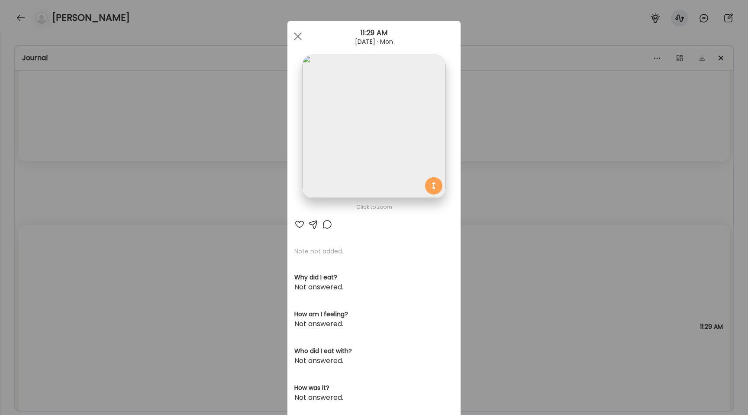
click at [329, 161] on img at bounding box center [373, 126] width 143 height 143
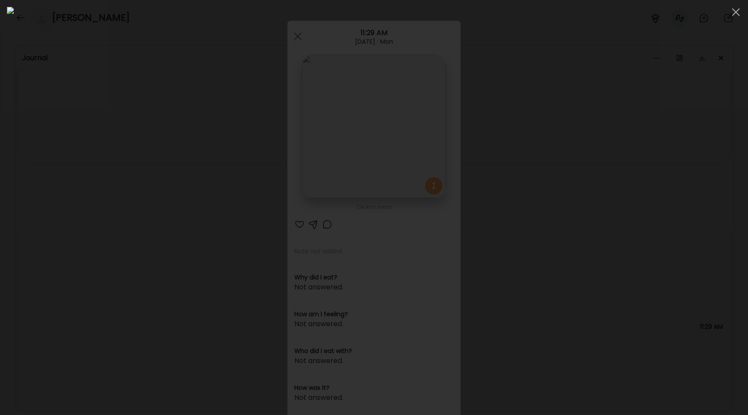
click at [87, 227] on div at bounding box center [374, 207] width 734 height 401
click at [87, 227] on div "Ate Coach Dashboard Wahoo! It’s official Take a moment to set up your Coach Pro…" at bounding box center [374, 207] width 748 height 415
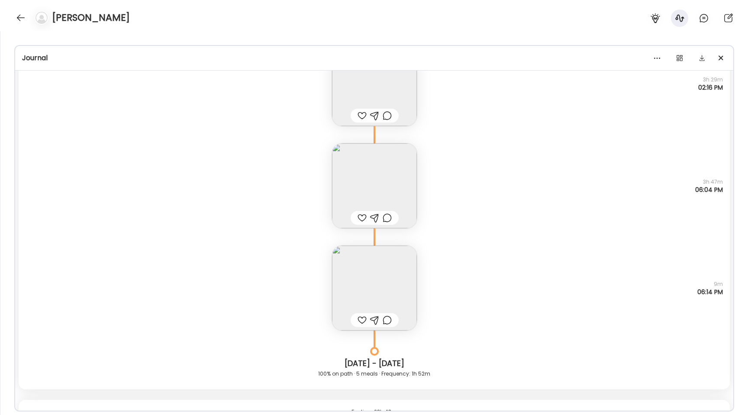
scroll to position [1811, 0]
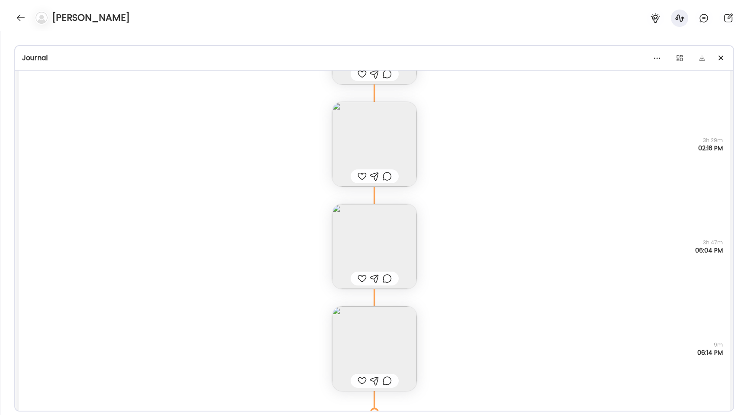
click at [349, 145] on img at bounding box center [374, 144] width 85 height 85
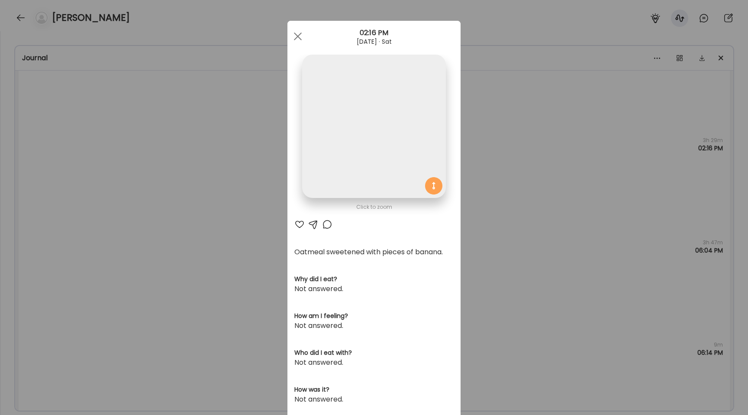
click at [357, 129] on img at bounding box center [373, 126] width 143 height 143
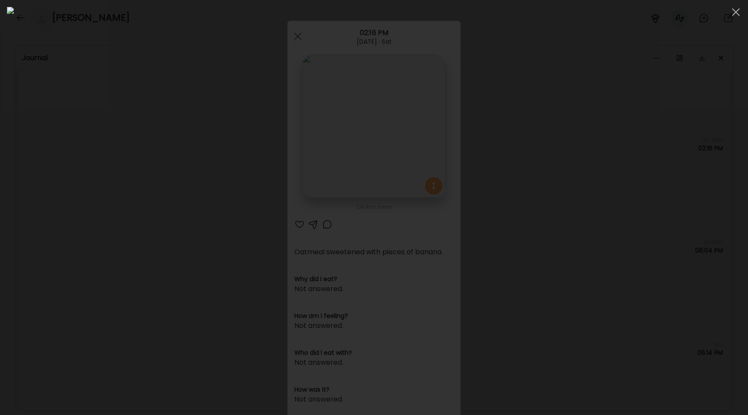
click at [129, 197] on div at bounding box center [374, 207] width 734 height 401
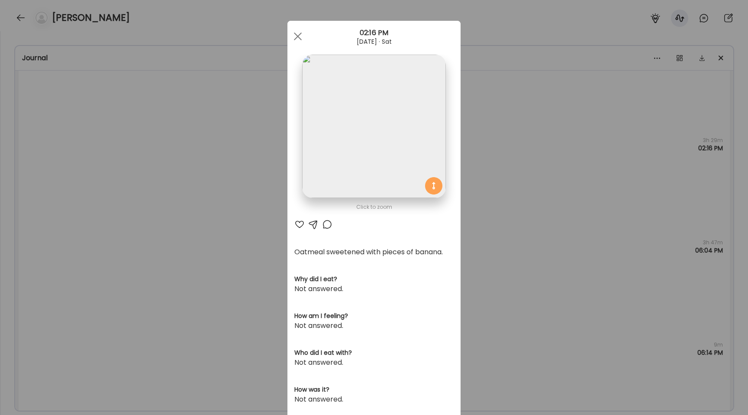
click at [129, 197] on div "Ate Coach Dashboard Wahoo! It’s official Take a moment to set up your Coach Pro…" at bounding box center [374, 207] width 748 height 415
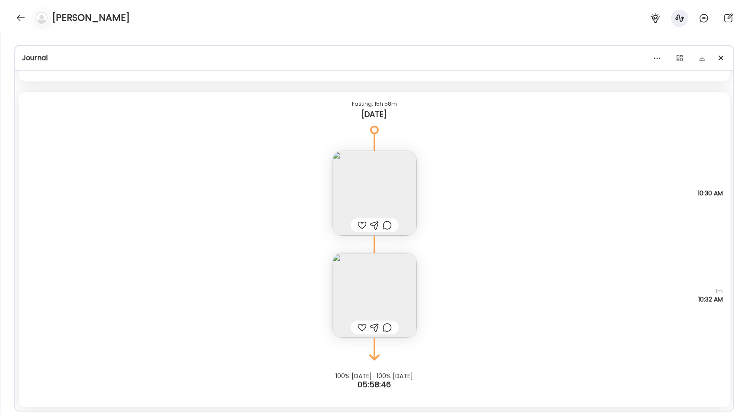
scroll to position [4808, 0]
